Goal: Information Seeking & Learning: Find specific page/section

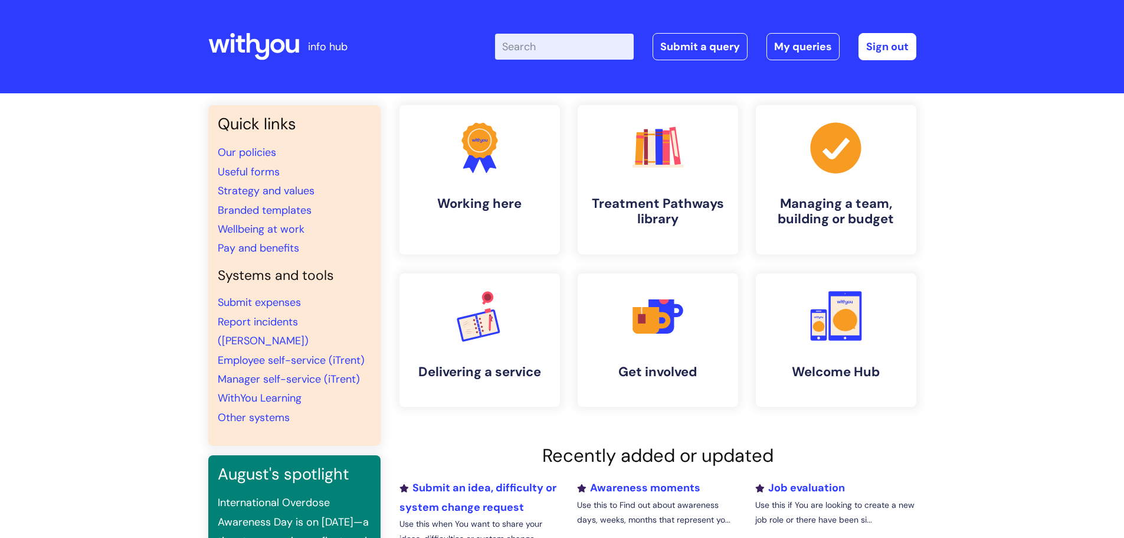
click at [555, 44] on input "Enter your search term here..." at bounding box center [564, 47] width 139 height 26
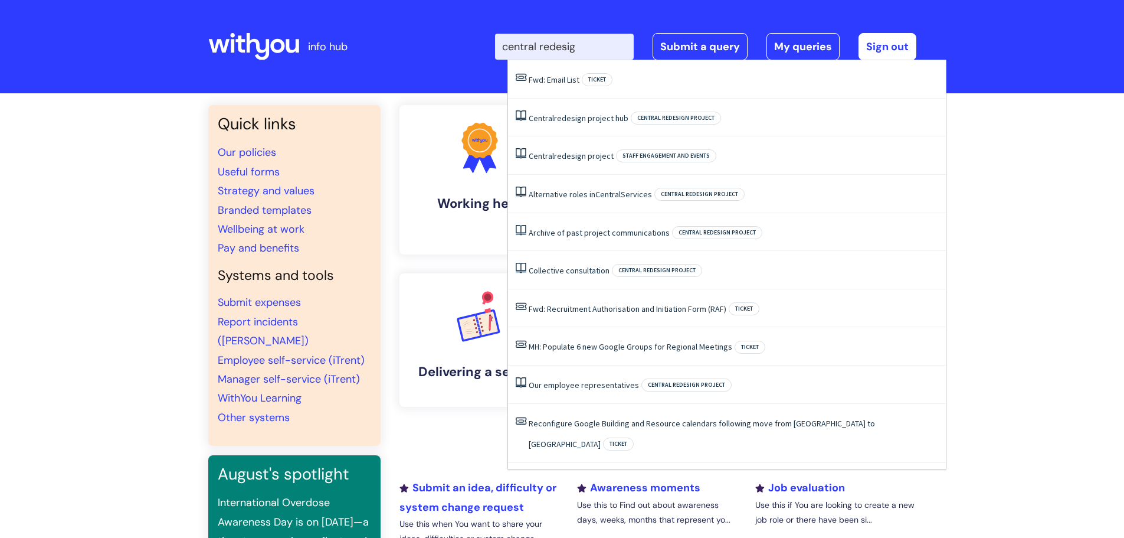
type input "central redesign"
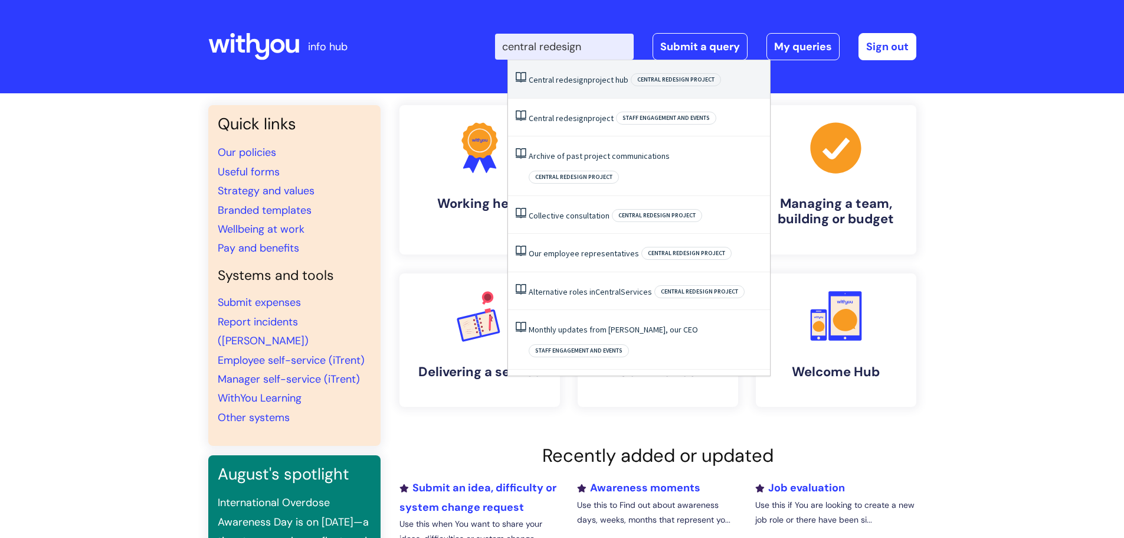
click at [685, 79] on span "Central redesign project" at bounding box center [676, 79] width 90 height 13
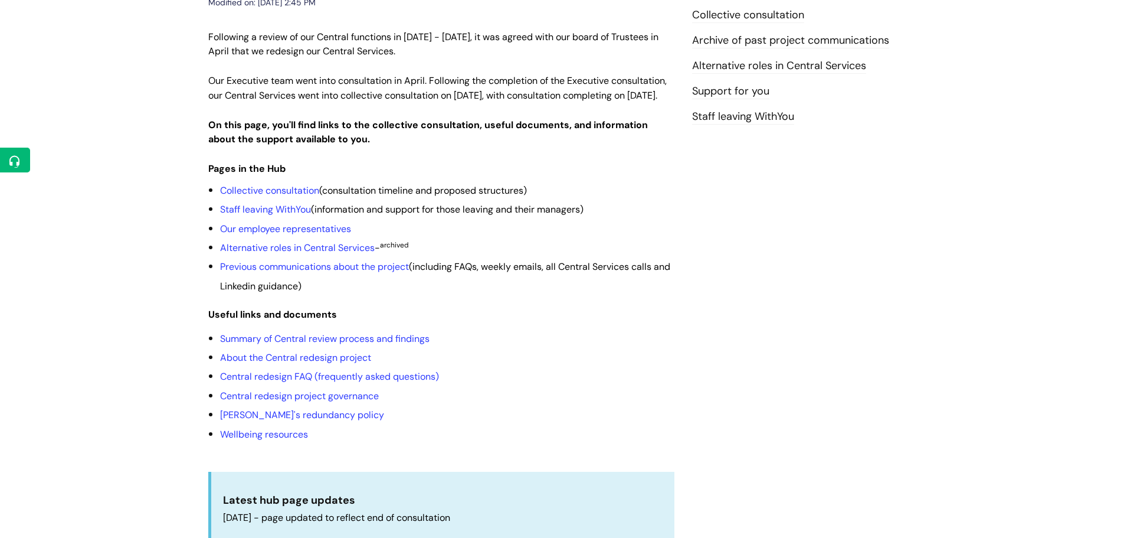
scroll to position [236, 0]
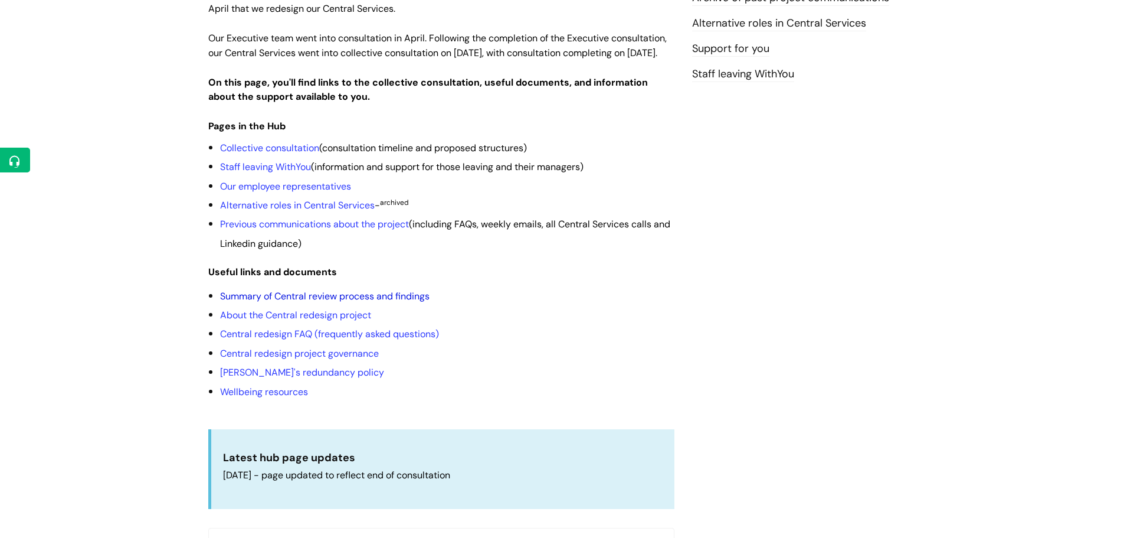
click at [296, 302] on link "Summary of Central review process and findings" at bounding box center [325, 296] width 210 height 12
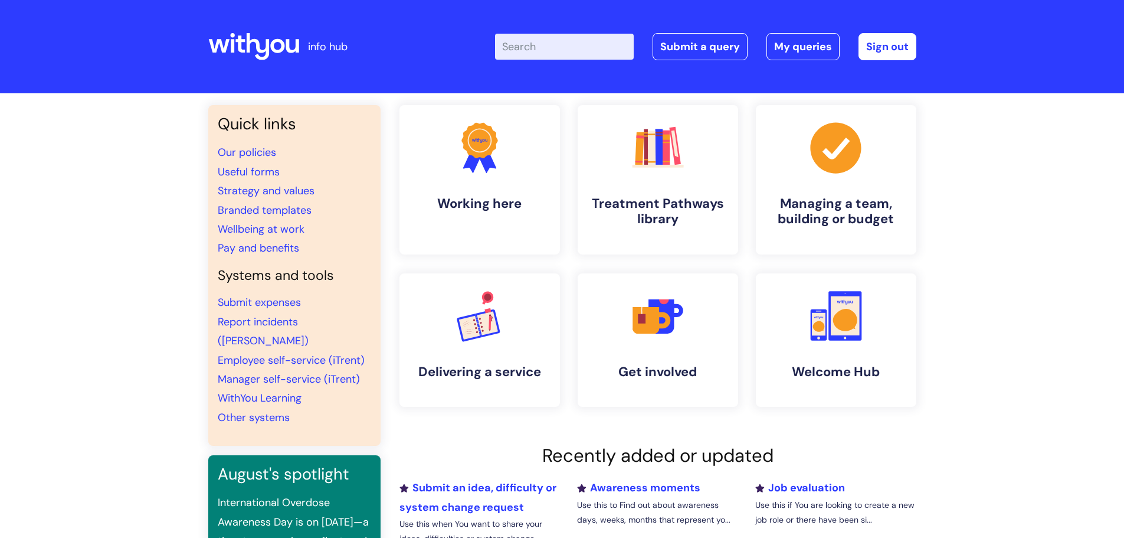
click at [542, 48] on input "Enter your search term here..." at bounding box center [564, 47] width 139 height 26
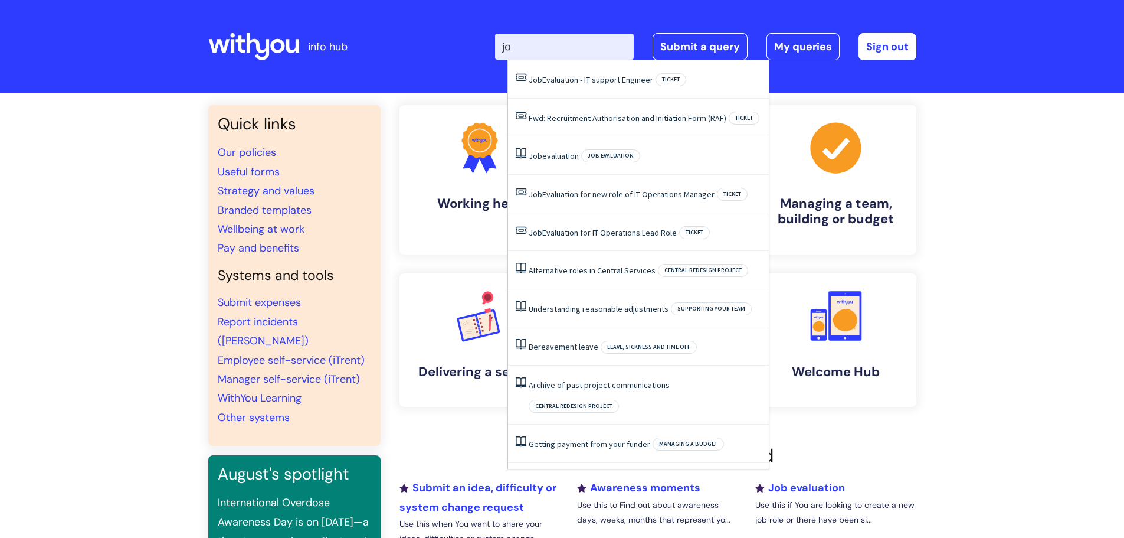
type input "j"
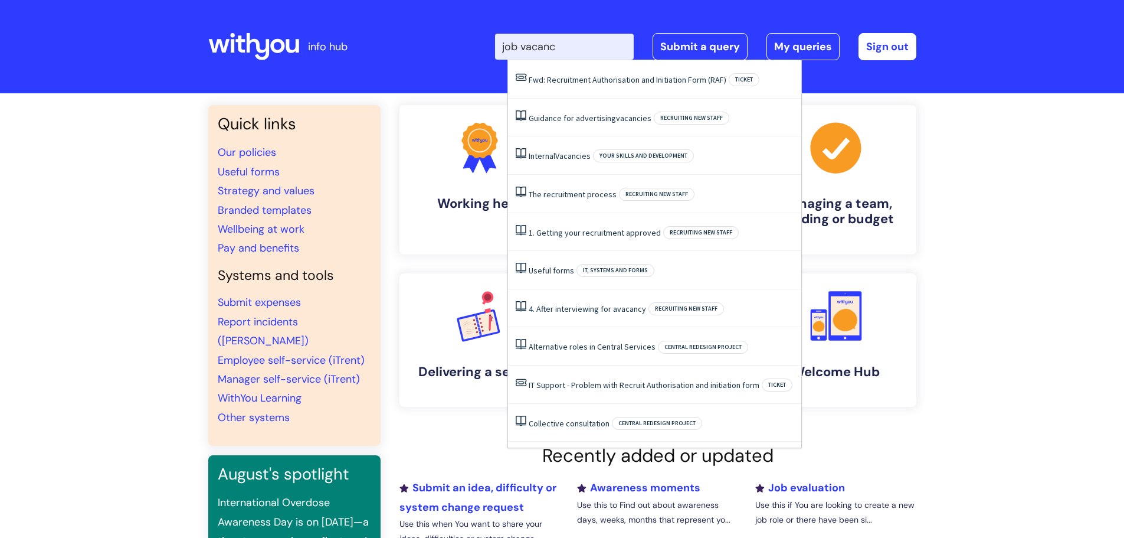
type input "job vacancy"
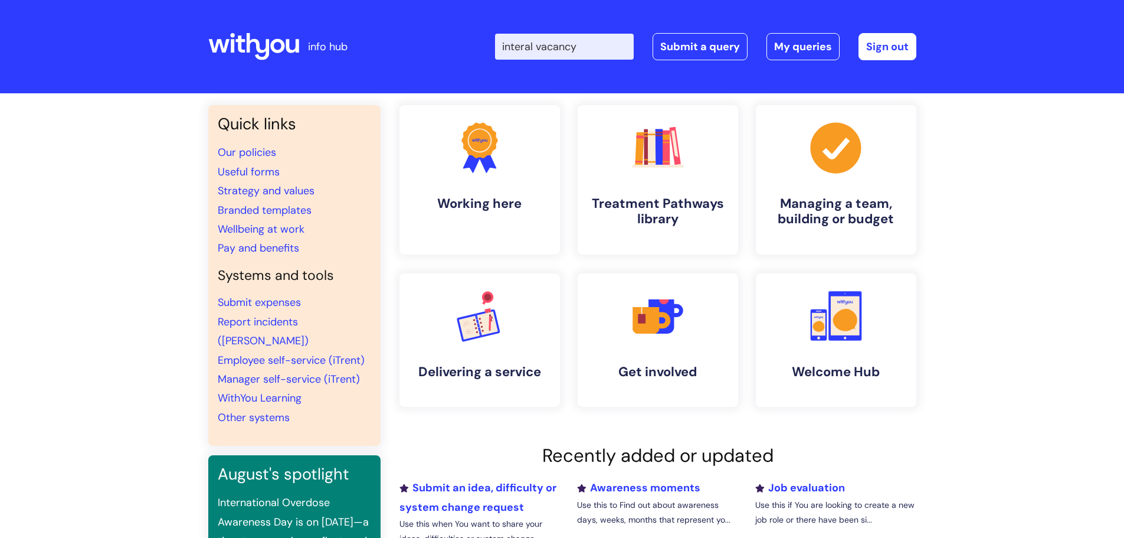
type input "interal vacancy"
click button "Search" at bounding box center [0, 0] width 0 height 0
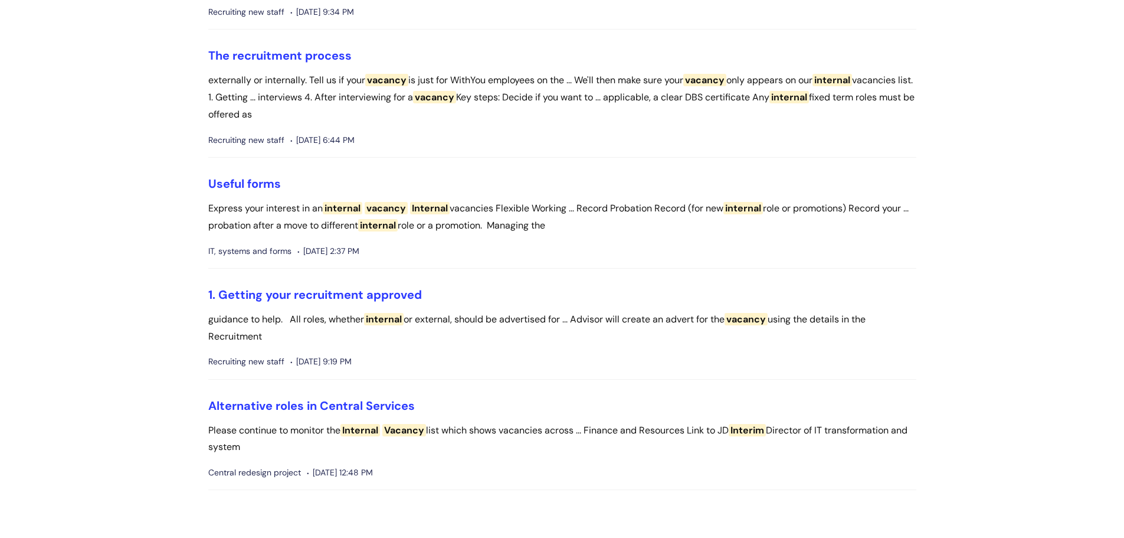
scroll to position [236, 0]
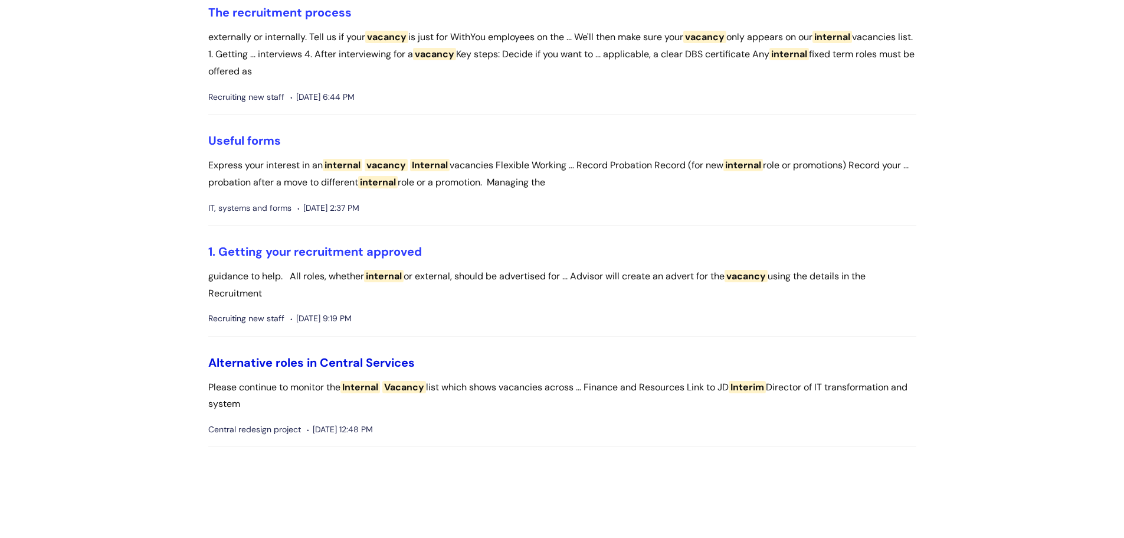
click at [347, 361] on link "Alternative roles in Central Services" at bounding box center [311, 362] width 207 height 15
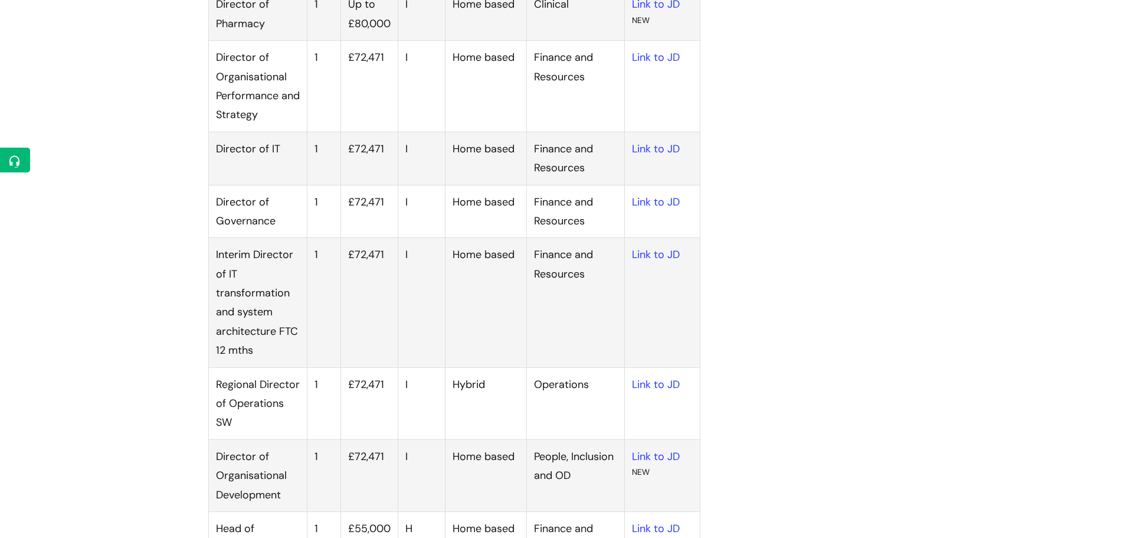
scroll to position [457, 0]
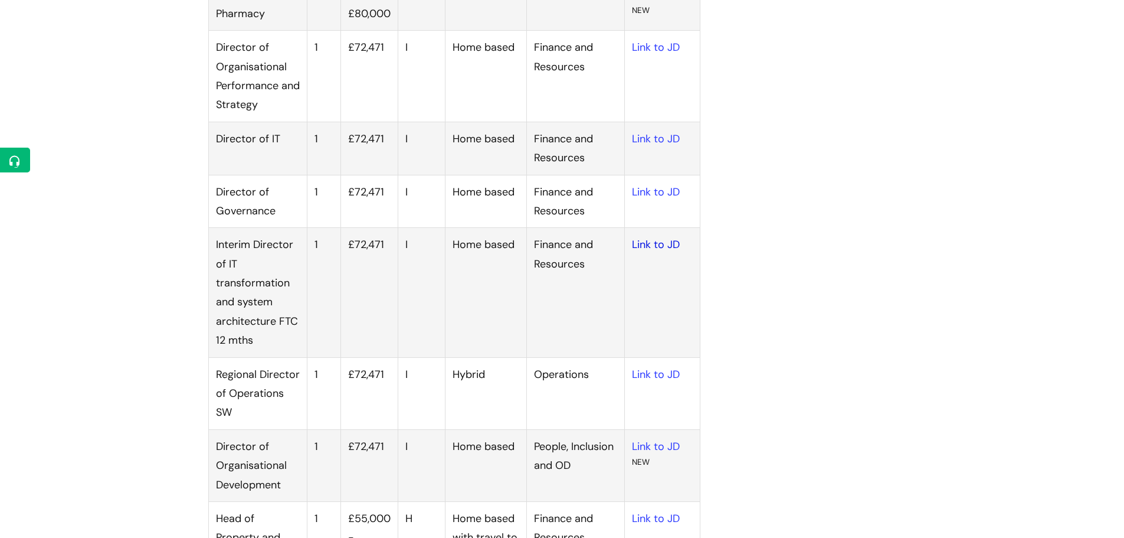
click at [649, 242] on link "Link to JD" at bounding box center [656, 244] width 48 height 14
